Goal: Find contact information

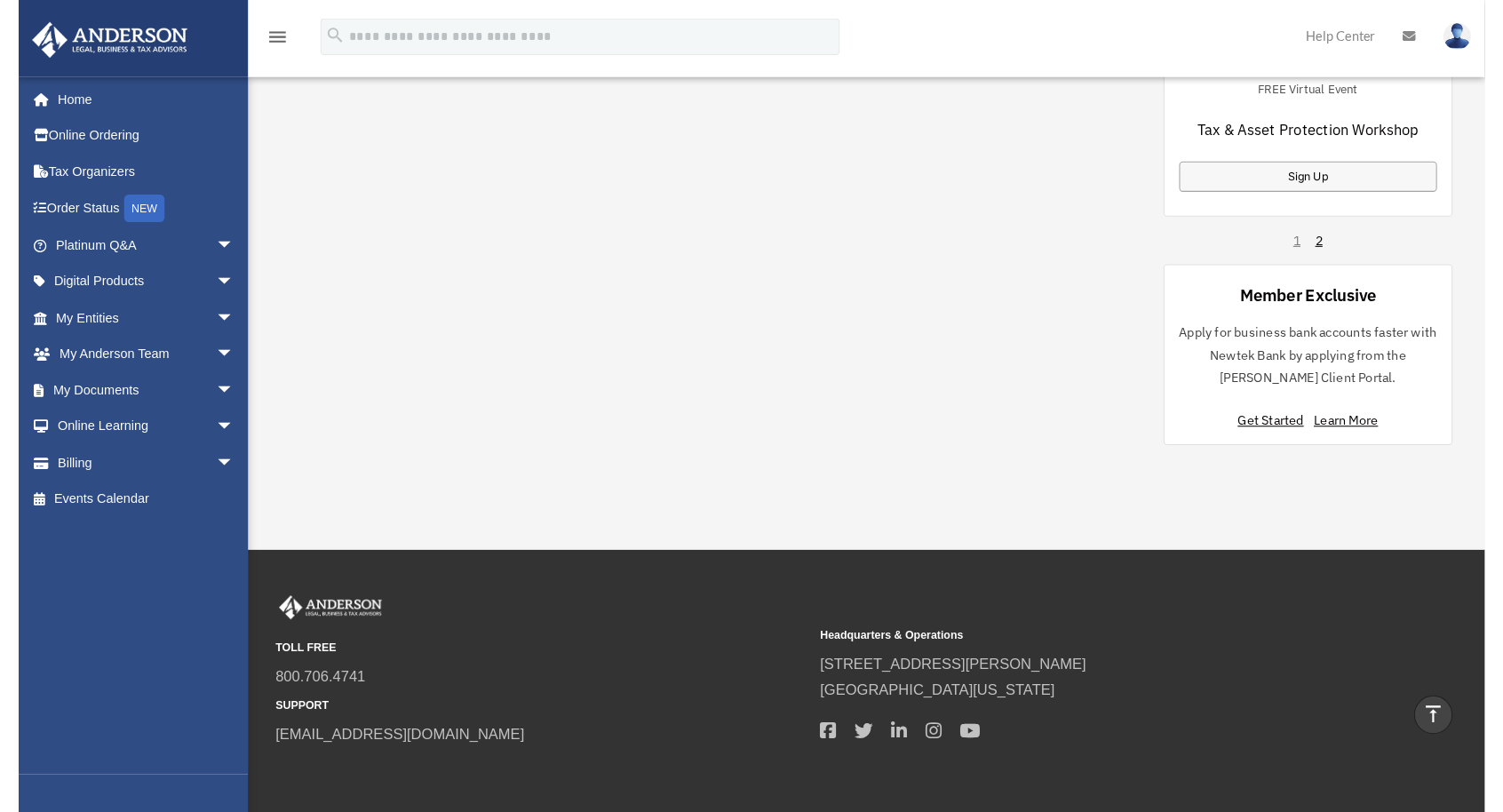
scroll to position [1306, 0]
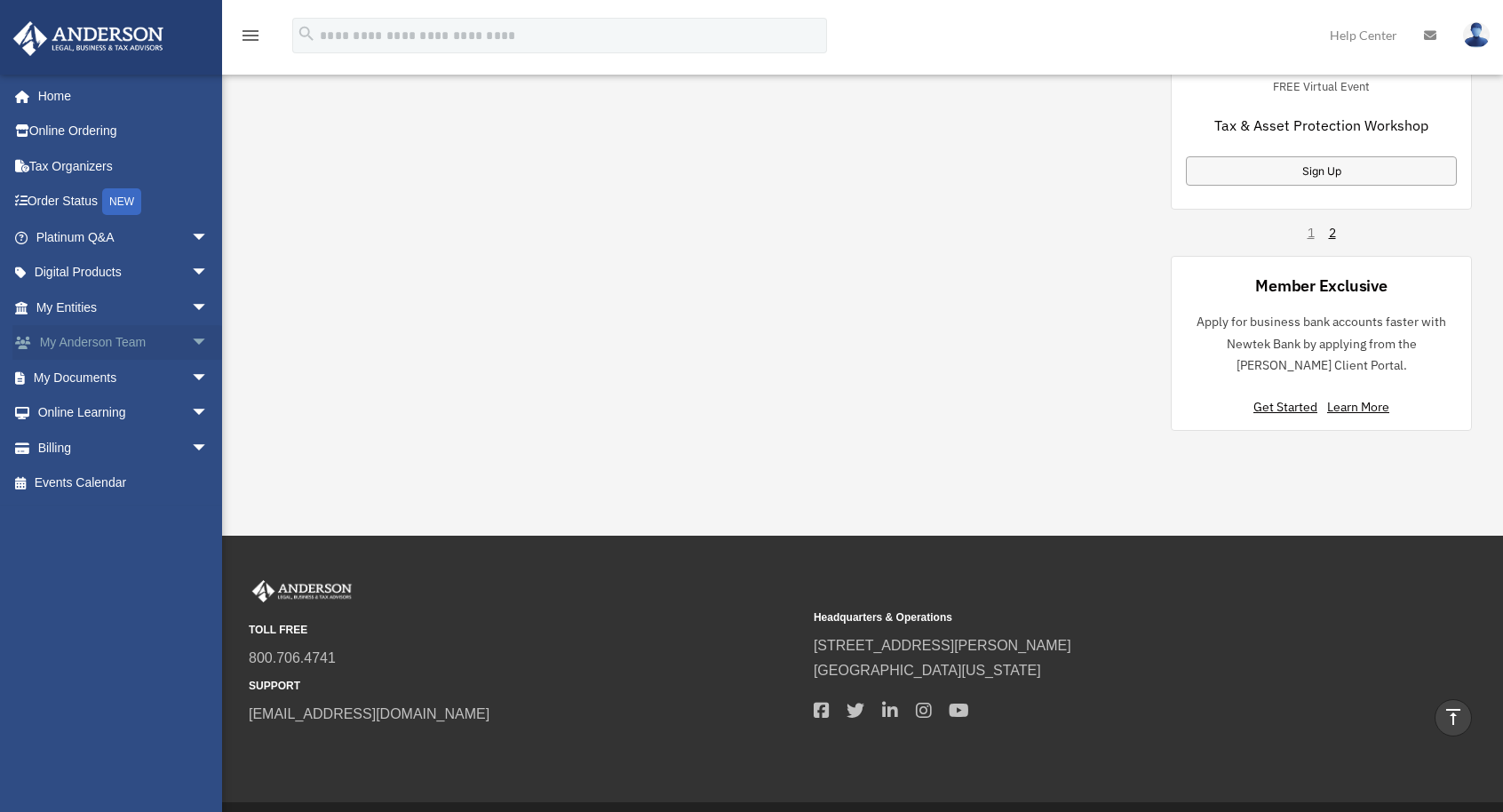
click at [67, 346] on link "My Anderson Team arrow_drop_down" at bounding box center [123, 342] width 223 height 35
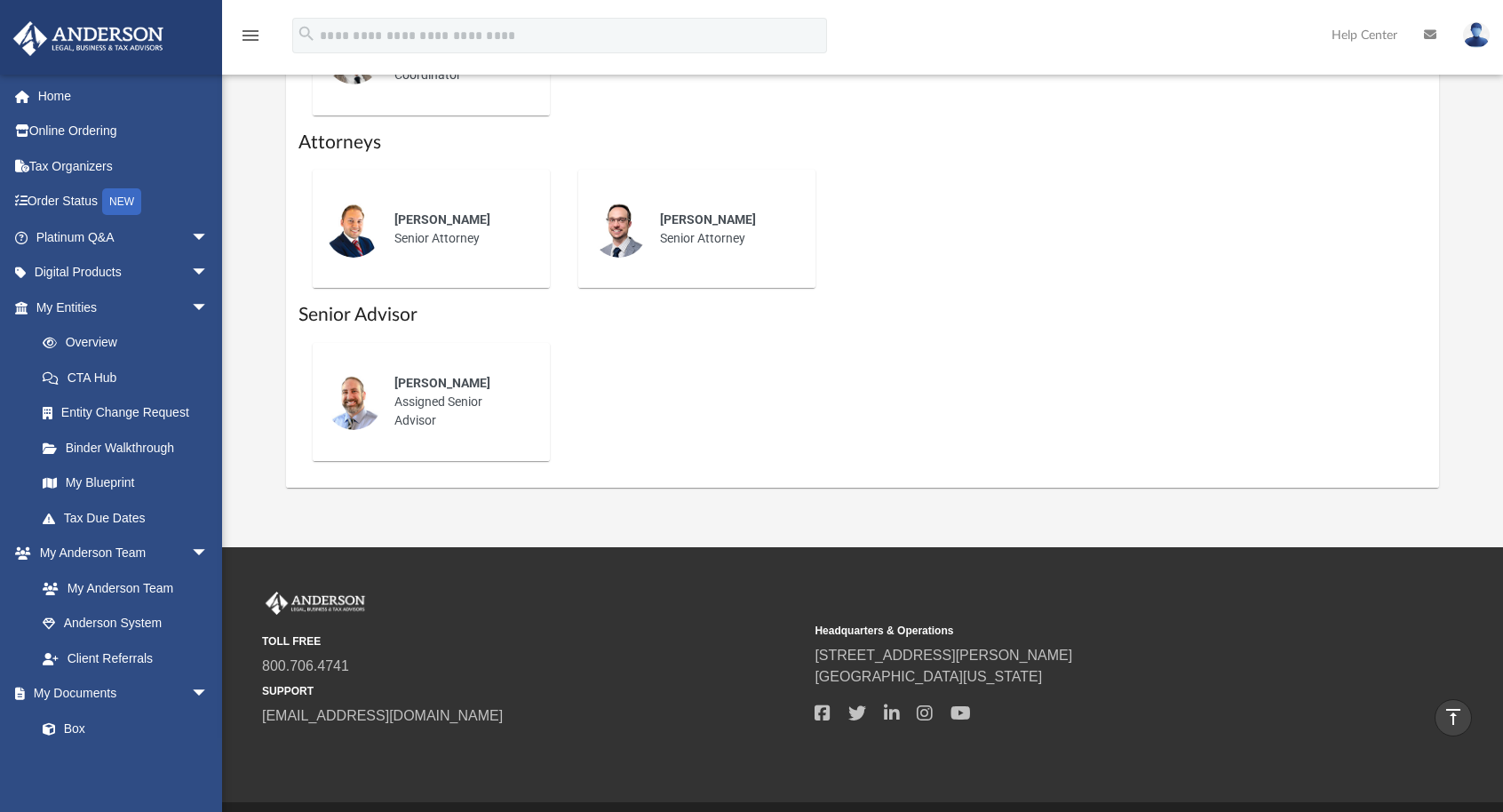
scroll to position [888, 0]
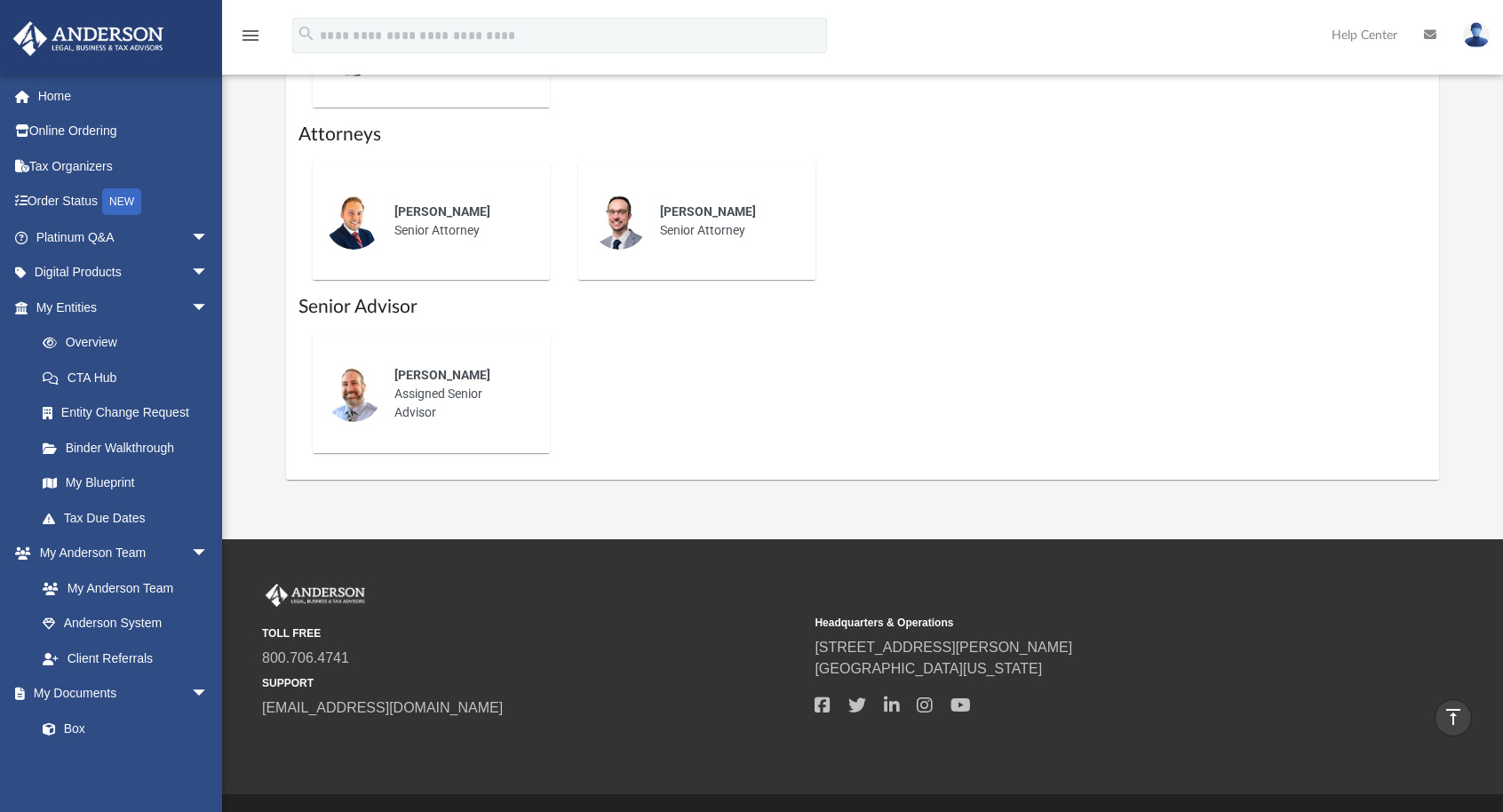
click at [425, 387] on div "[PERSON_NAME] Assigned Senior Advisor" at bounding box center [460, 393] width 155 height 81
click at [418, 380] on span "[PERSON_NAME]" at bounding box center [442, 374] width 96 height 14
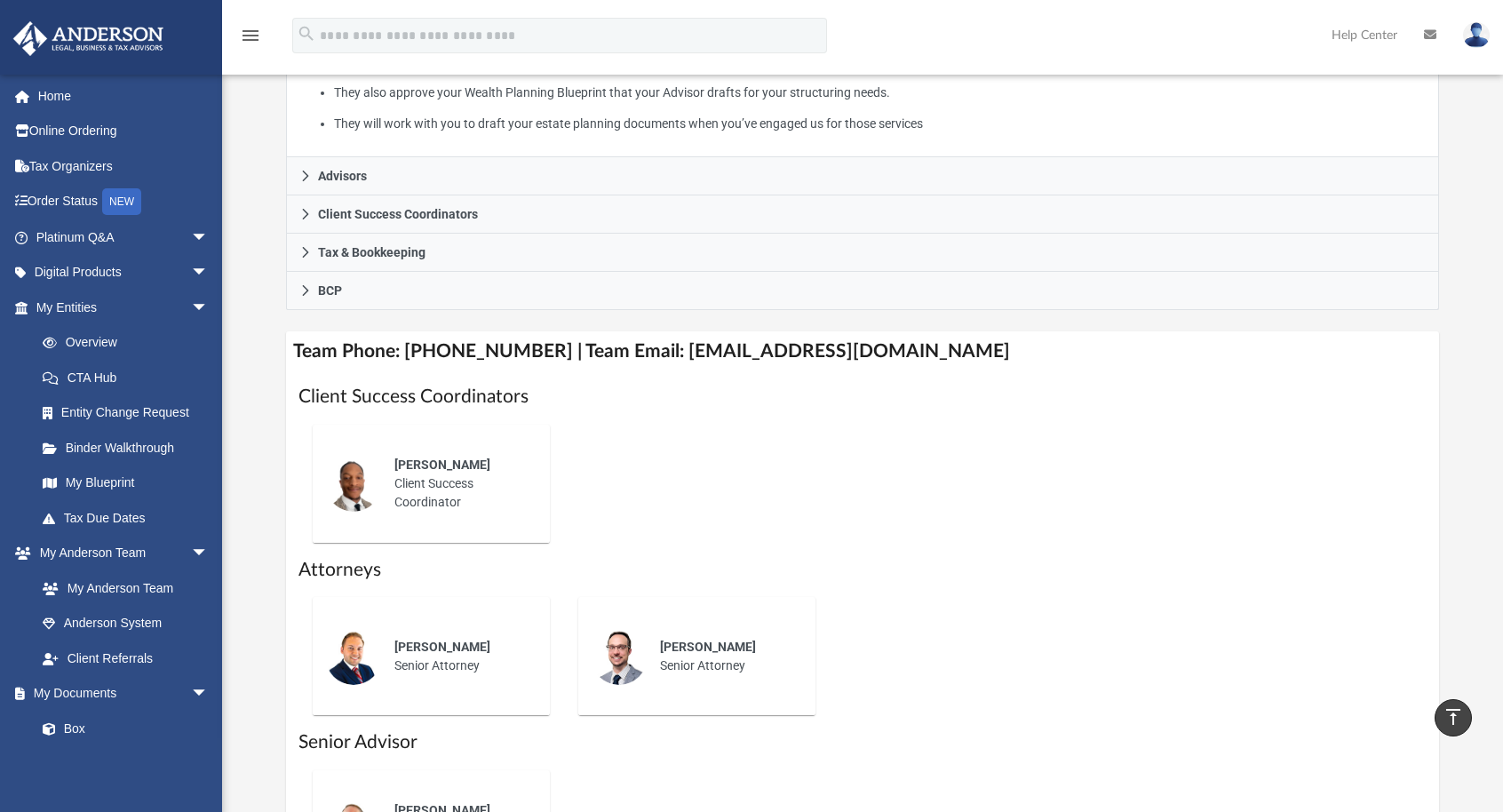
scroll to position [444, 0]
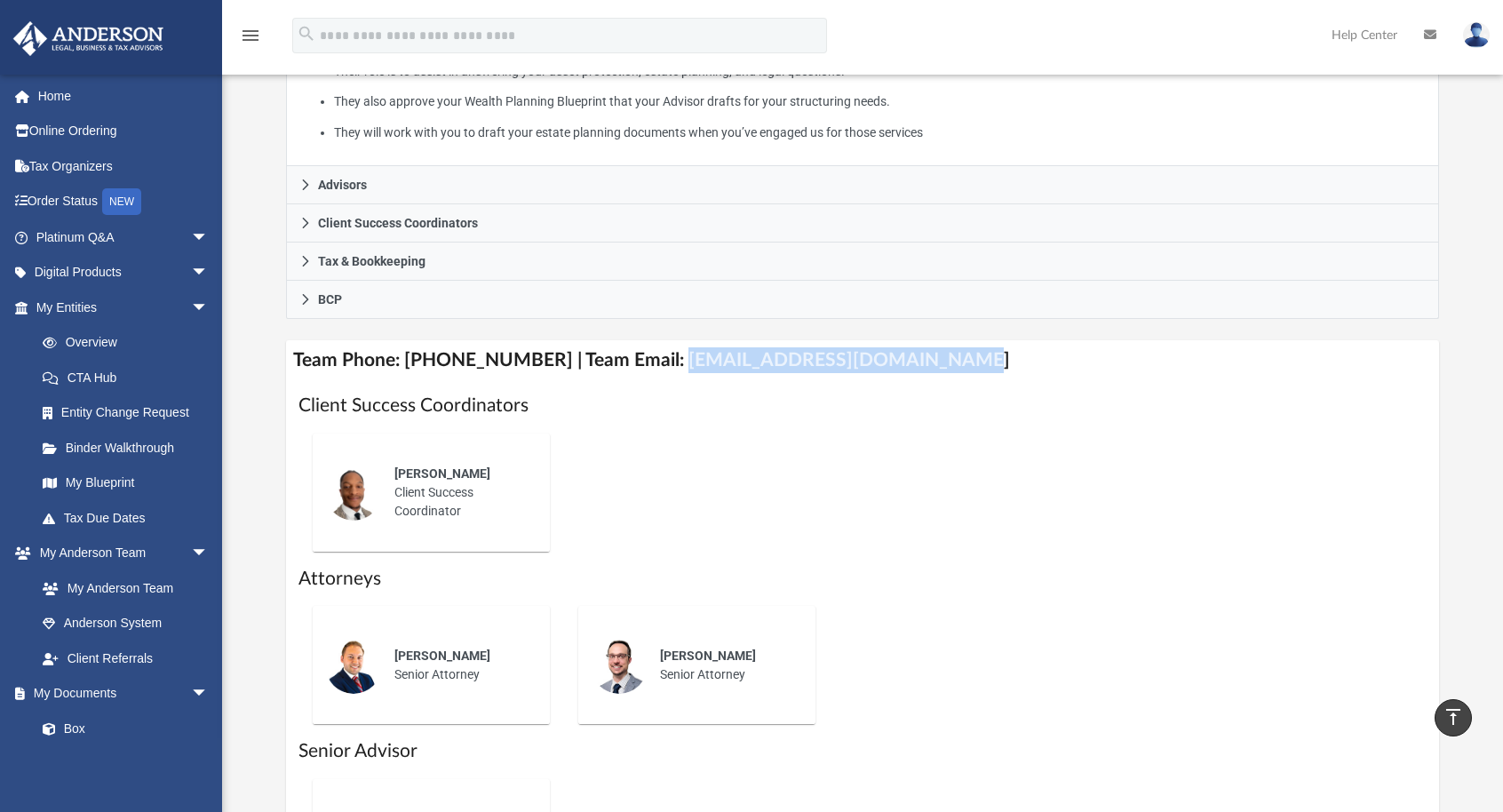
drag, startPoint x: 657, startPoint y: 365, endPoint x: 921, endPoint y: 374, distance: 264.2
click at [921, 374] on h4 "Team Phone: [PHONE_NUMBER] | Team Email: [EMAIL_ADDRESS][DOMAIN_NAME]" at bounding box center [862, 360] width 1152 height 40
drag, startPoint x: 921, startPoint y: 374, endPoint x: 859, endPoint y: 360, distance: 63.6
copy h4 "[EMAIL_ADDRESS][DOMAIN_NAME]"
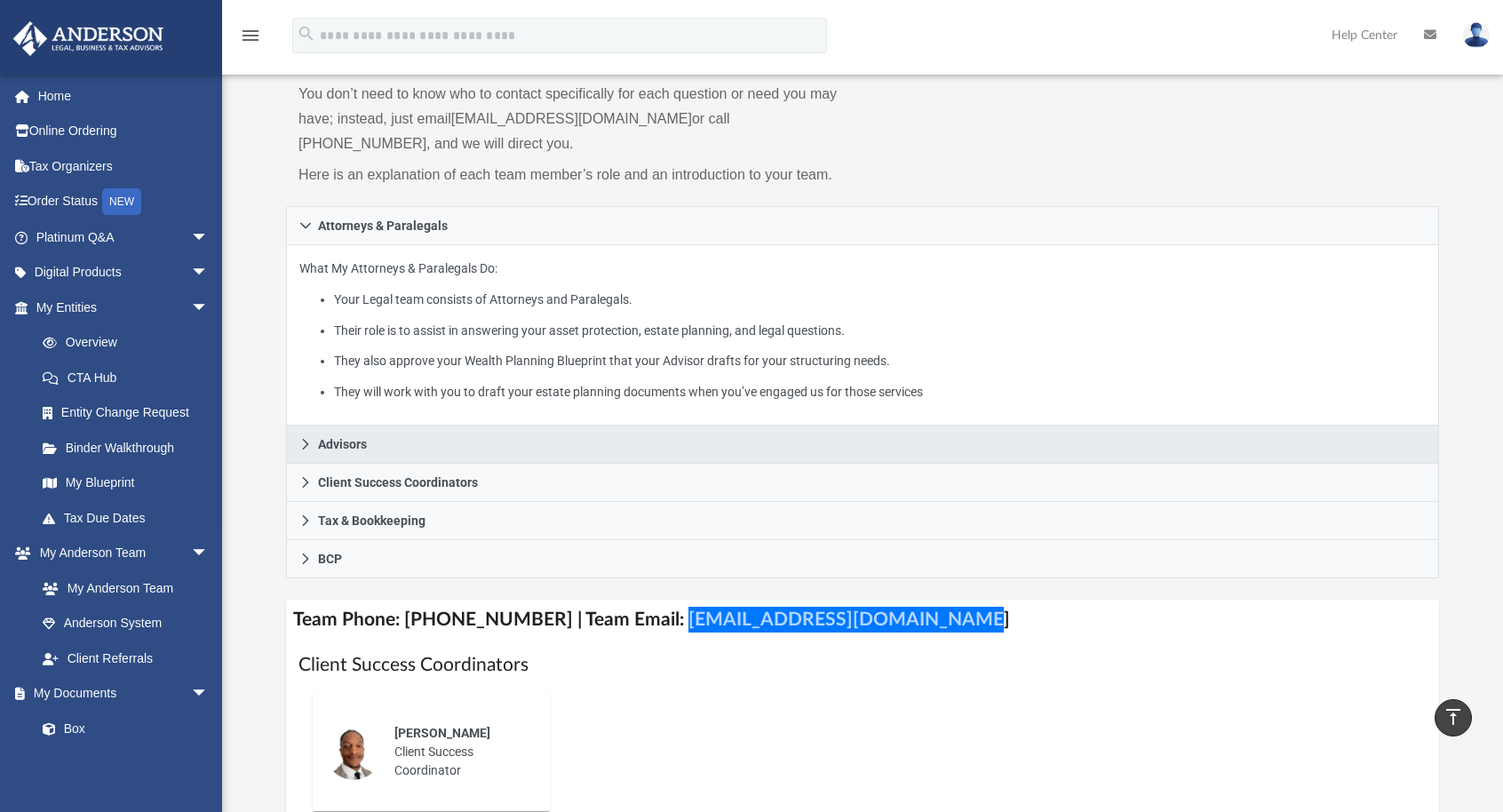
scroll to position [177, 0]
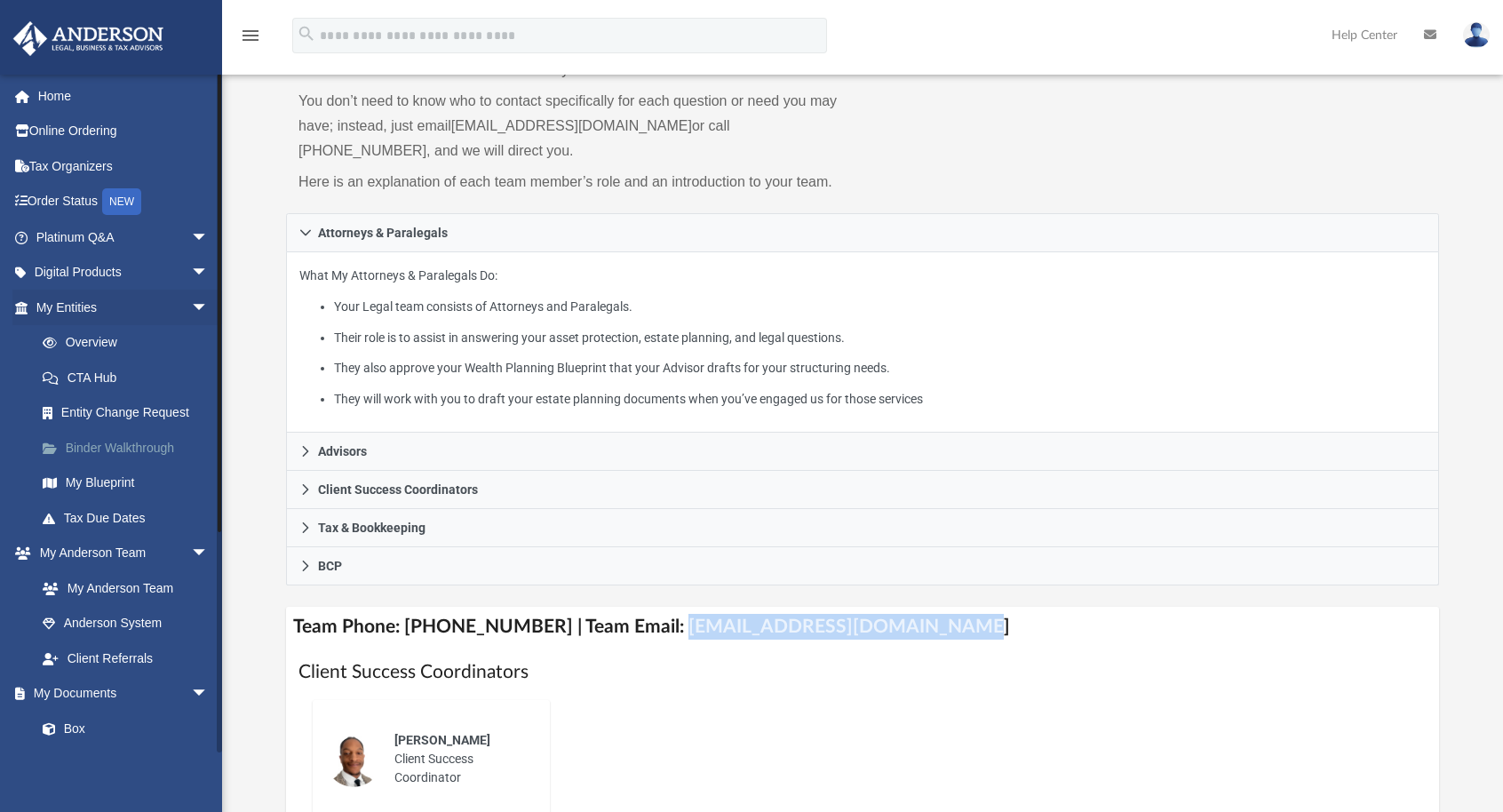
click at [92, 449] on link "Binder Walkthrough" at bounding box center [130, 447] width 210 height 35
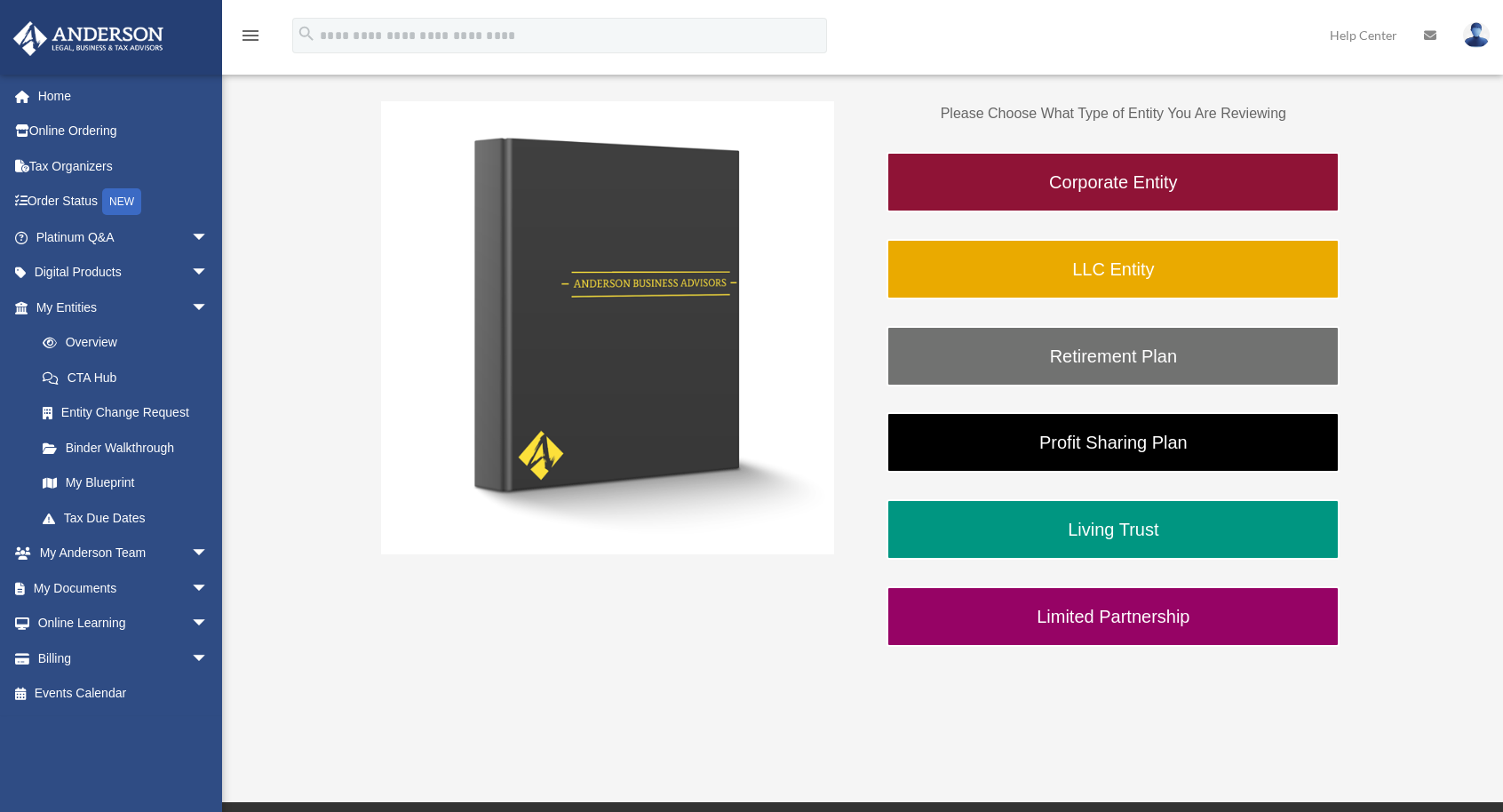
scroll to position [355, 0]
